Goal: Task Accomplishment & Management: Manage account settings

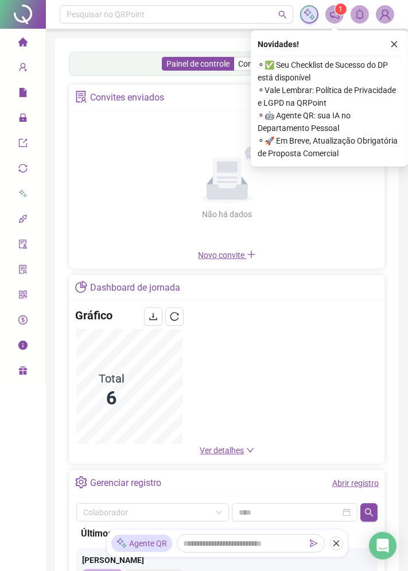
click at [394, 48] on button "button" at bounding box center [395, 44] width 14 height 14
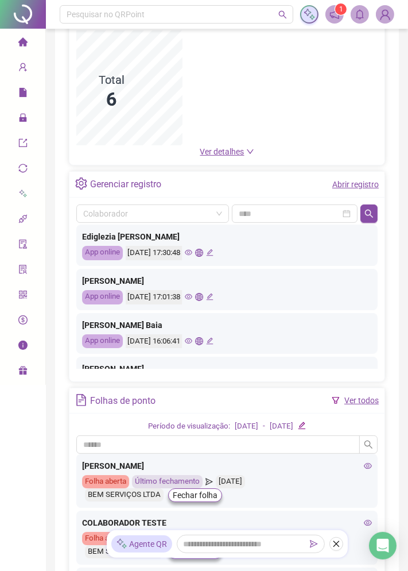
scroll to position [296, 0]
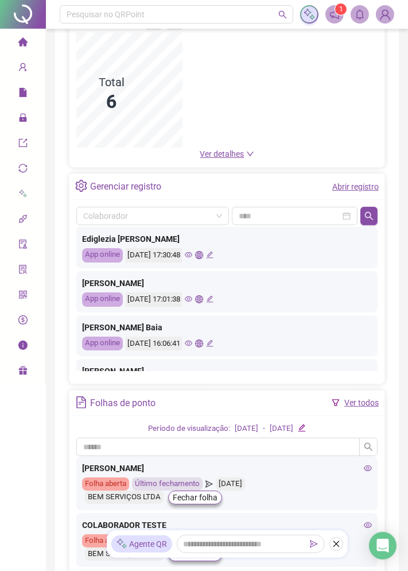
click at [28, 49] on li "Página inicial" at bounding box center [22, 42] width 41 height 23
click at [25, 96] on icon "file" at bounding box center [22, 92] width 7 height 9
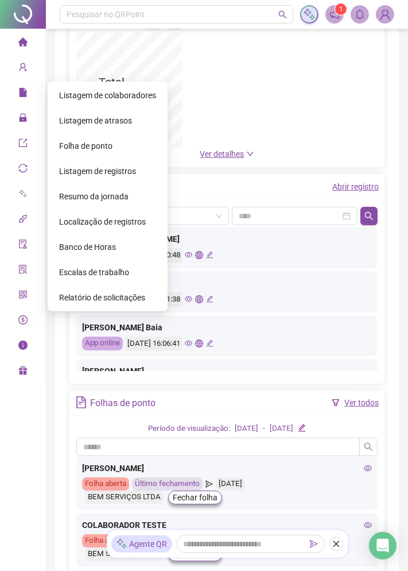
click at [28, 75] on span "Cadastros" at bounding box center [44, 68] width 52 height 23
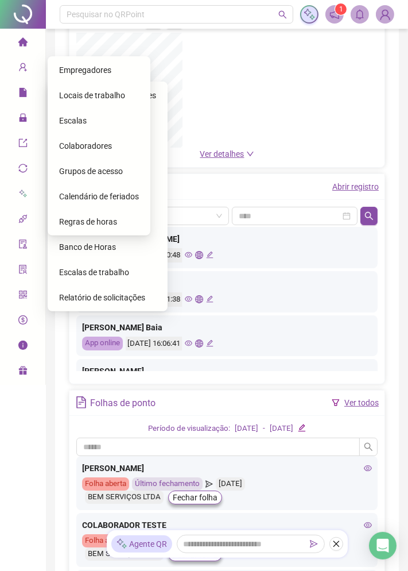
click at [106, 105] on div "Locais de trabalho" at bounding box center [99, 95] width 80 height 23
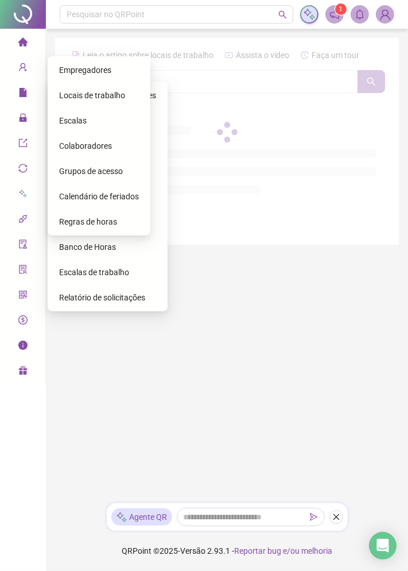
click at [120, 101] on div at bounding box center [227, 132] width 316 height 172
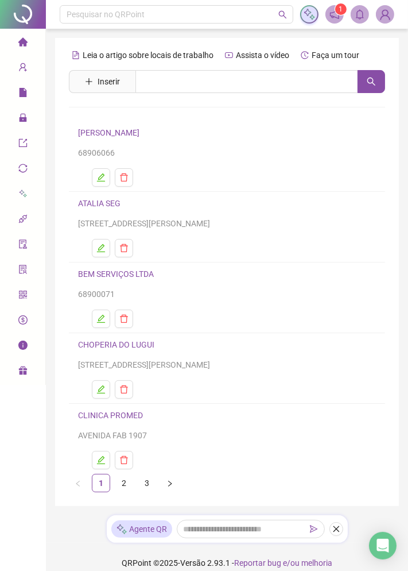
click at [176, 478] on button "button" at bounding box center [170, 483] width 18 height 18
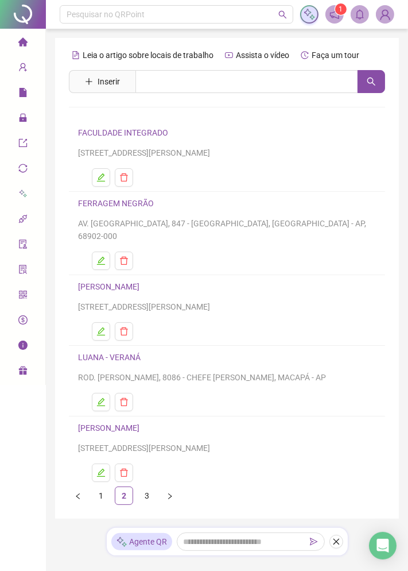
click at [110, 252] on button "button" at bounding box center [101, 261] width 18 height 18
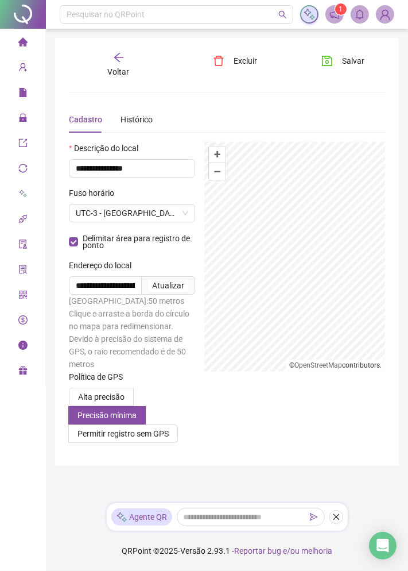
click at [156, 215] on span "UTC-3 - [GEOGRAPHIC_DATA]([GEOGRAPHIC_DATA])" at bounding box center [132, 212] width 113 height 17
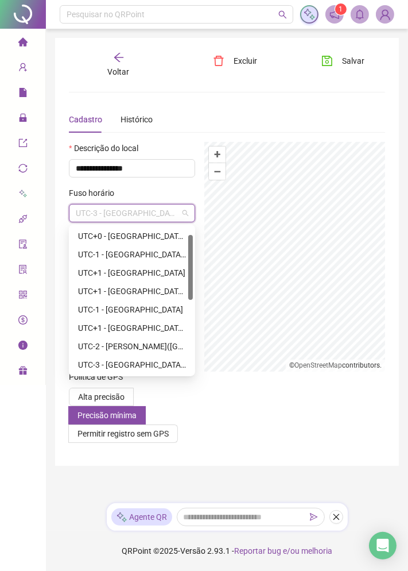
scroll to position [18, 0]
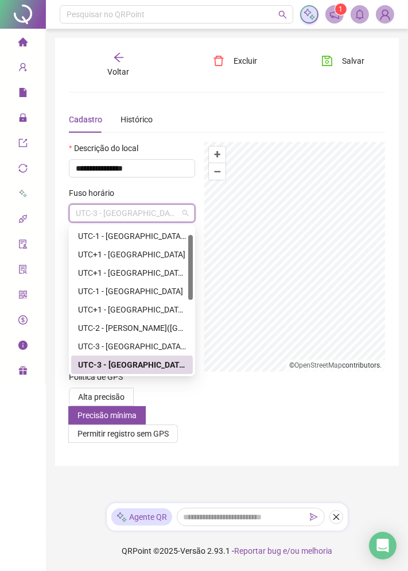
click at [235, 95] on div "**********" at bounding box center [227, 252] width 316 height 400
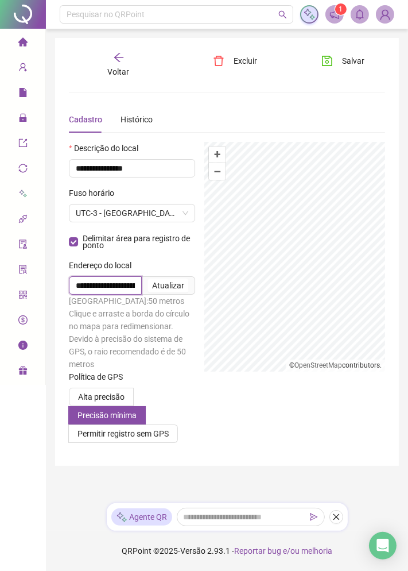
click at [131, 288] on input "**********" at bounding box center [105, 285] width 73 height 18
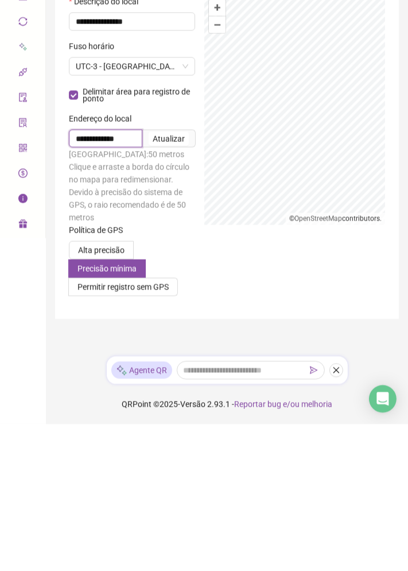
scroll to position [0, 0]
type input "*"
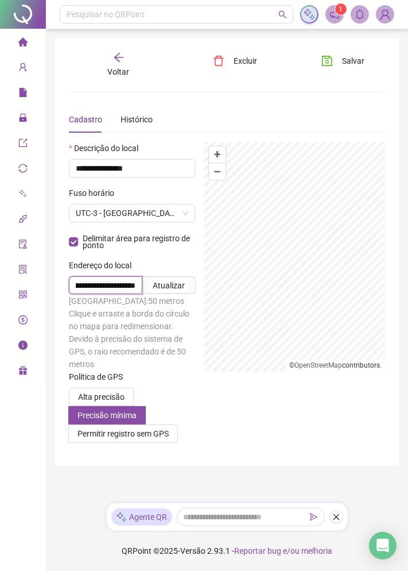
type input "**********"
click at [181, 285] on div "Atualizar" at bounding box center [169, 285] width 32 height 13
click at [337, 66] on button "Salvar" at bounding box center [343, 61] width 60 height 18
click at [121, 60] on icon "arrow-left" at bounding box center [118, 57] width 11 height 11
